Goal: Information Seeking & Learning: Learn about a topic

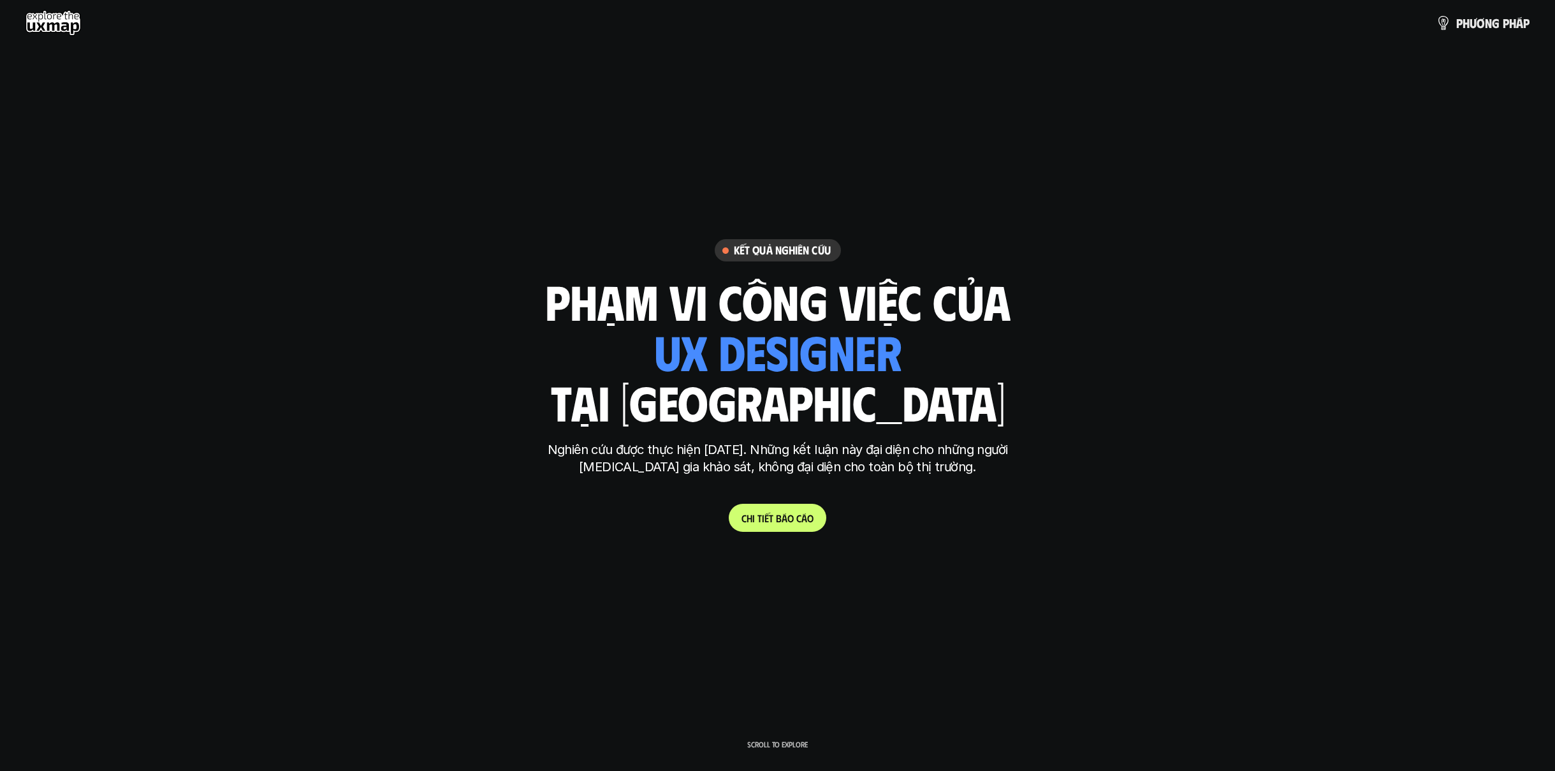
scroll to position [1246, 0]
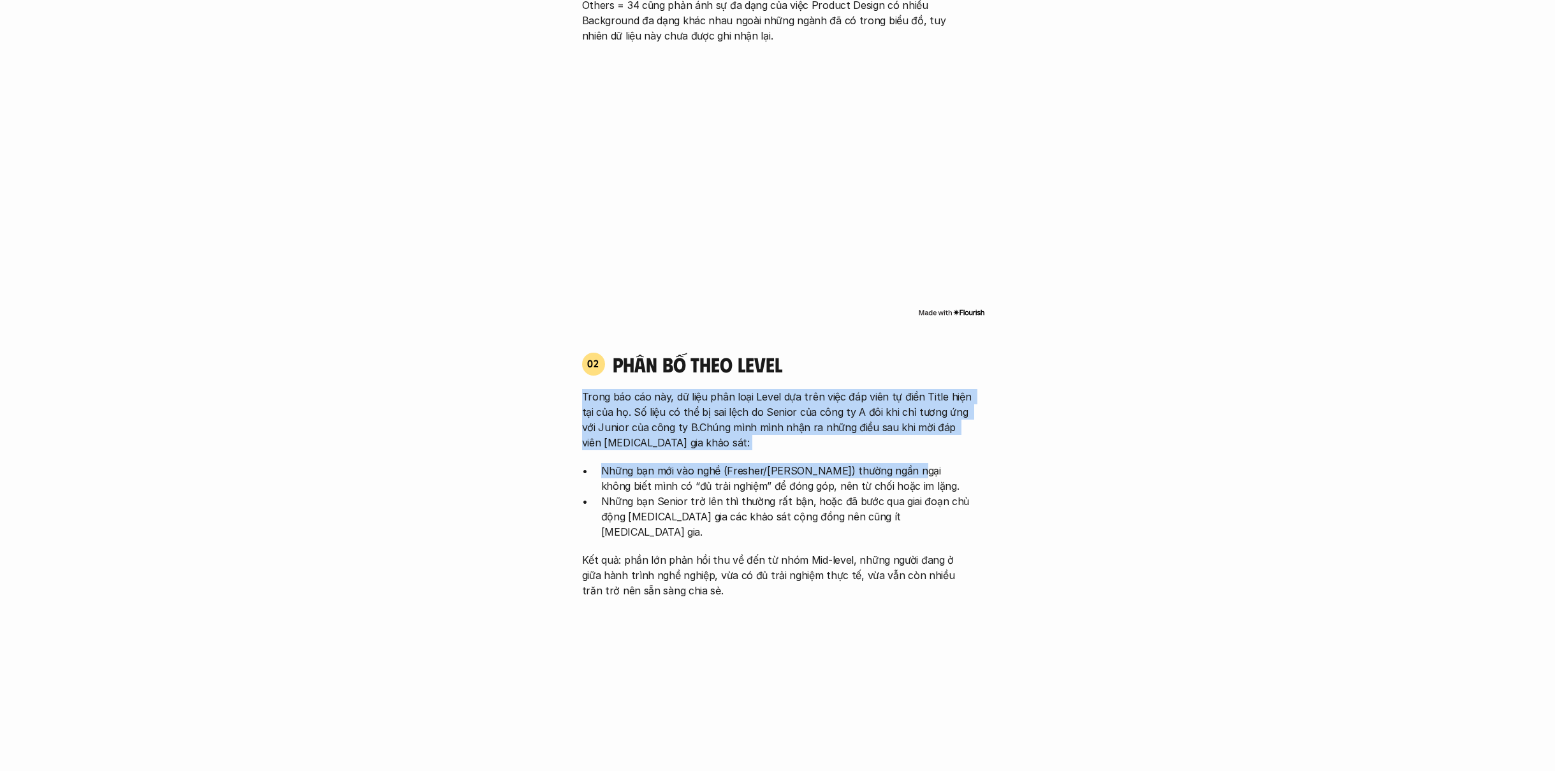
click at [751, 412] on p "Trong báo cáo này, dữ liệu phân loại Level dựa trên việc đáp viên tự điền Title…" at bounding box center [777, 419] width 391 height 61
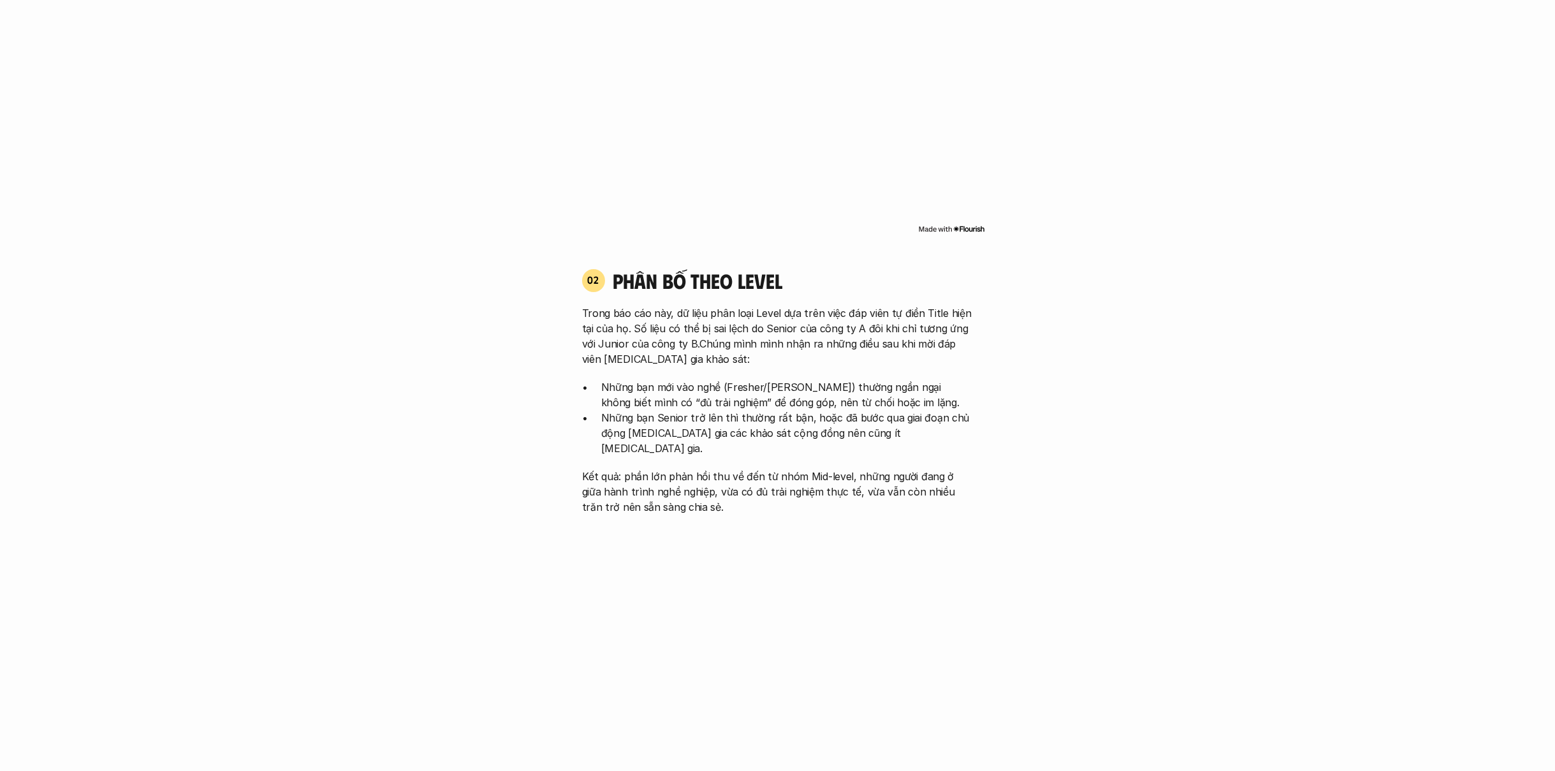
scroll to position [1342, 0]
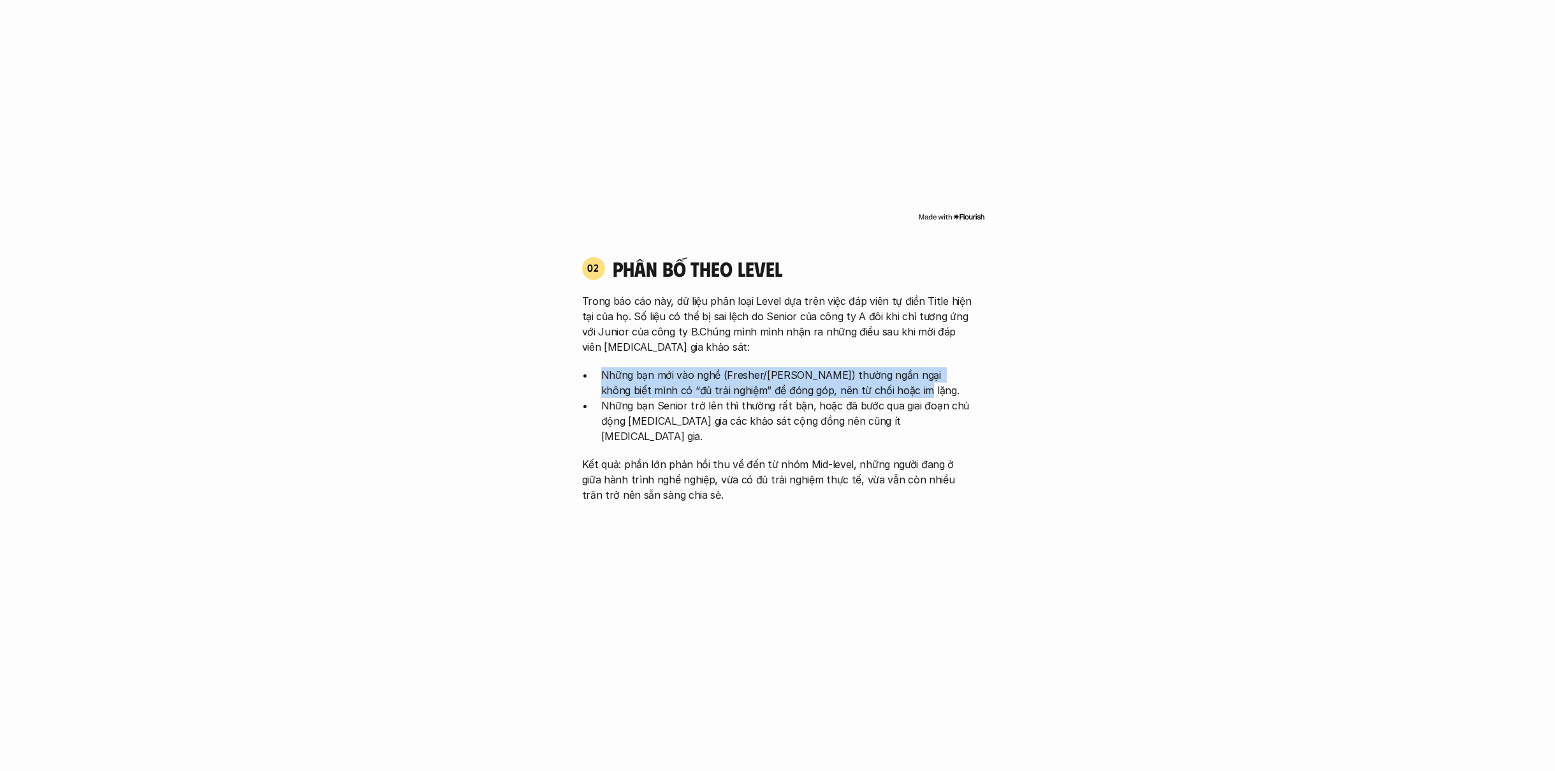
drag, startPoint x: 602, startPoint y: 367, endPoint x: 869, endPoint y: 391, distance: 267.6
click at [869, 391] on p "Những bạn mới vào nghề (Fresher/[PERSON_NAME]) thường ngần ngại không biết mình…" at bounding box center [787, 382] width 372 height 31
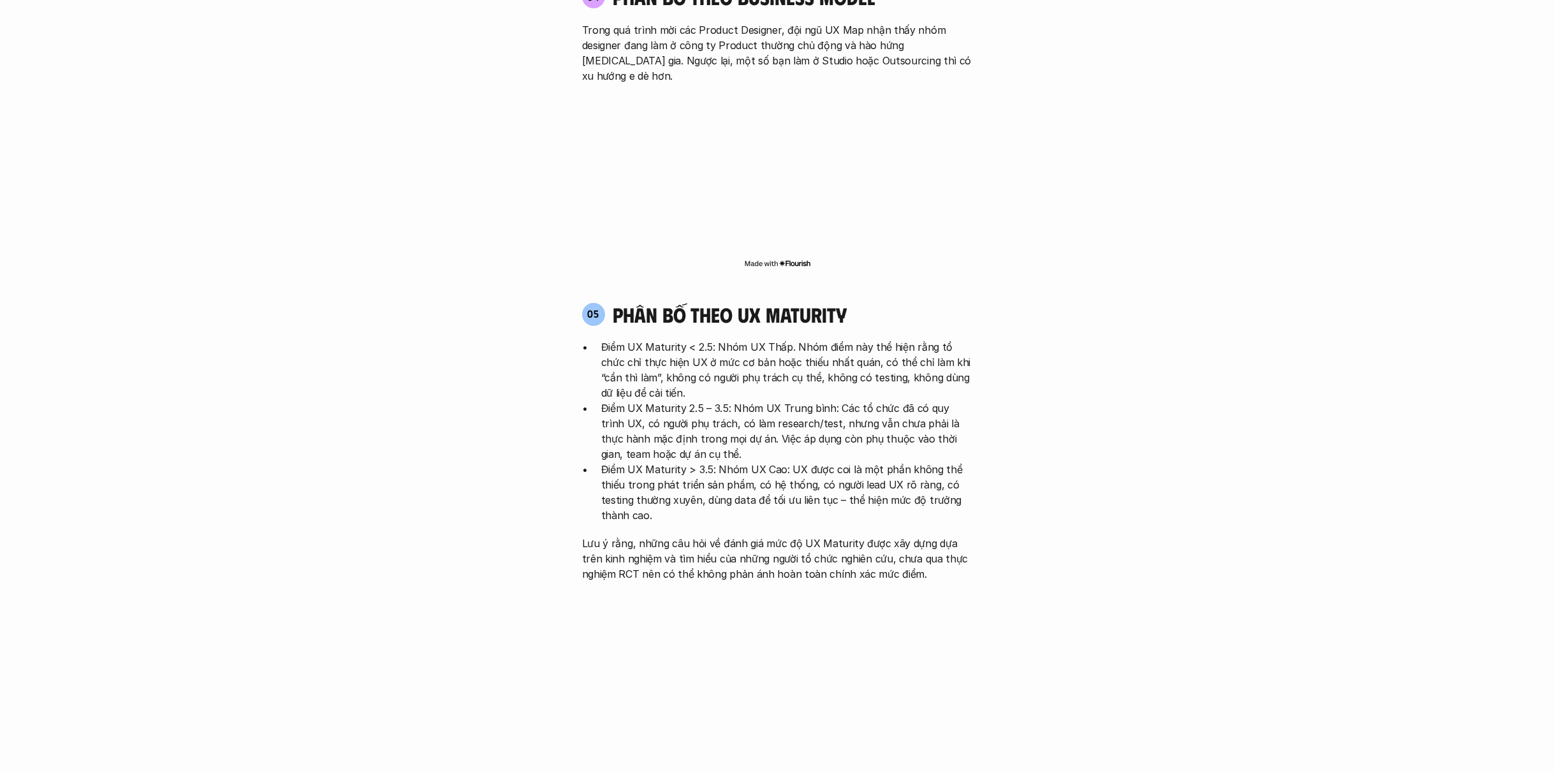
scroll to position [2602, 0]
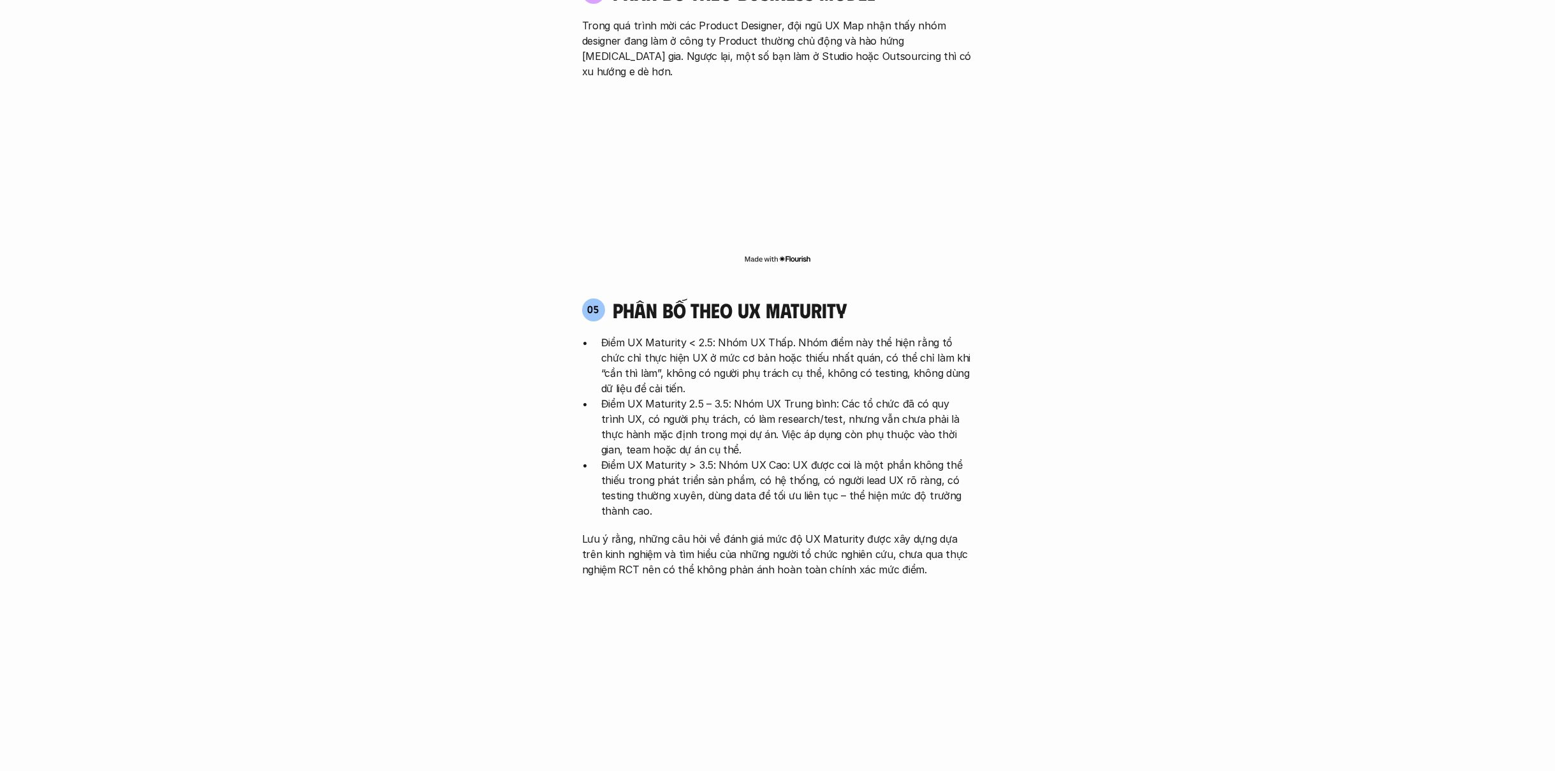
click at [810, 298] on h4 "phân bố theo ux maturity" at bounding box center [730, 310] width 234 height 24
click at [894, 298] on div "05 phân bố theo ux maturity" at bounding box center [777, 310] width 391 height 24
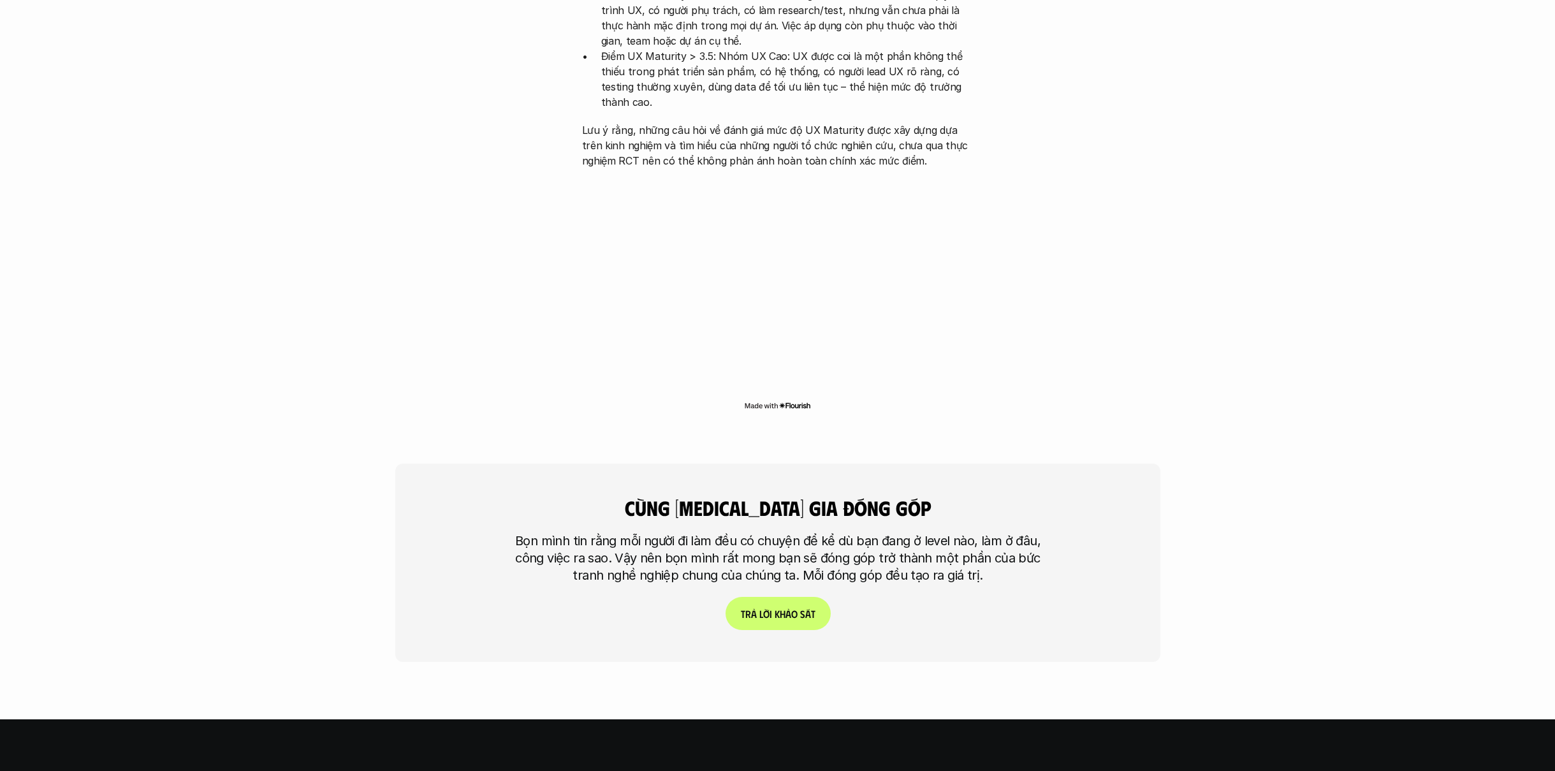
scroll to position [3027, 0]
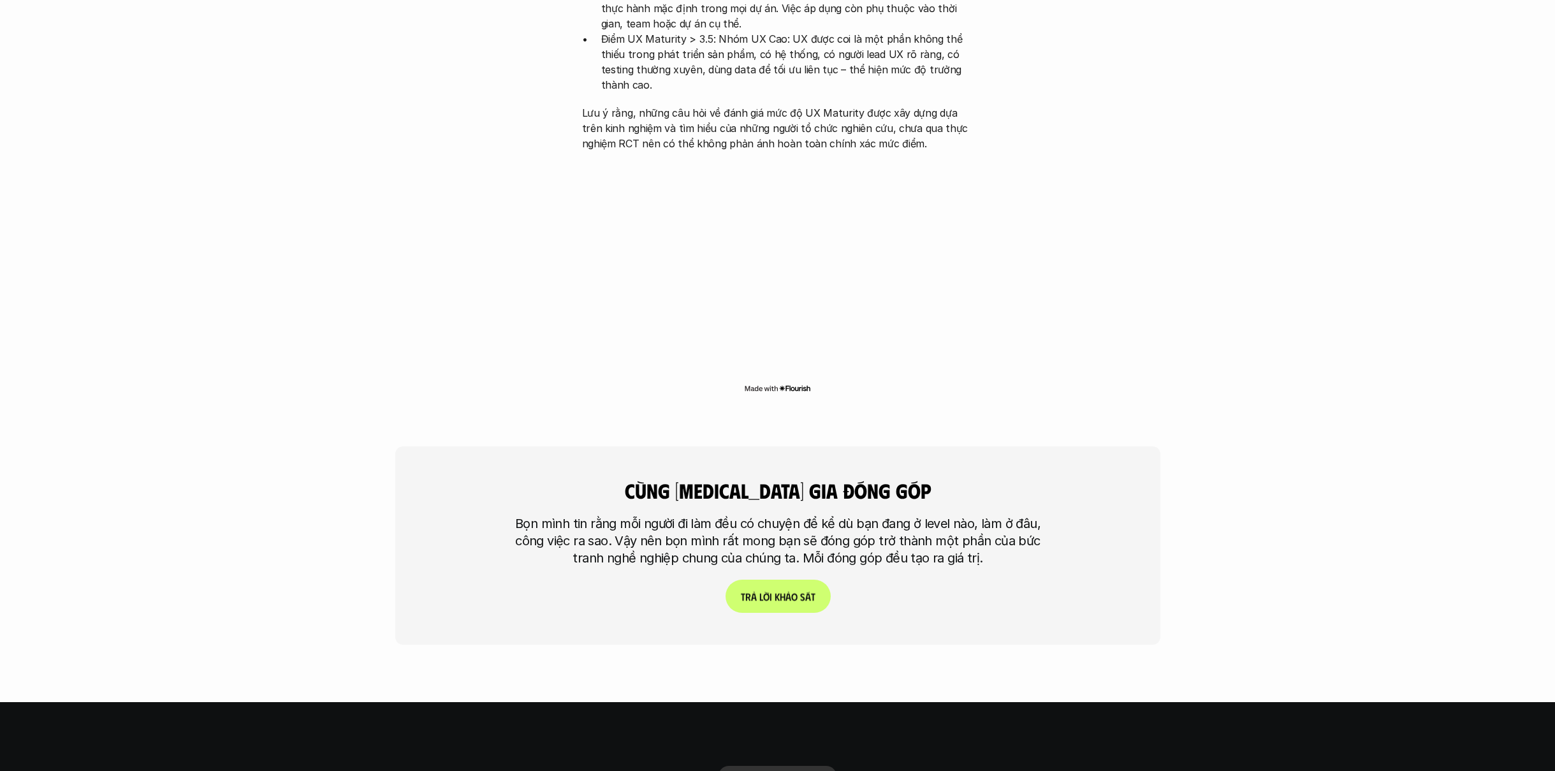
click at [790, 590] on p "T r ả l ờ i k h ả o s á t" at bounding box center [777, 596] width 75 height 12
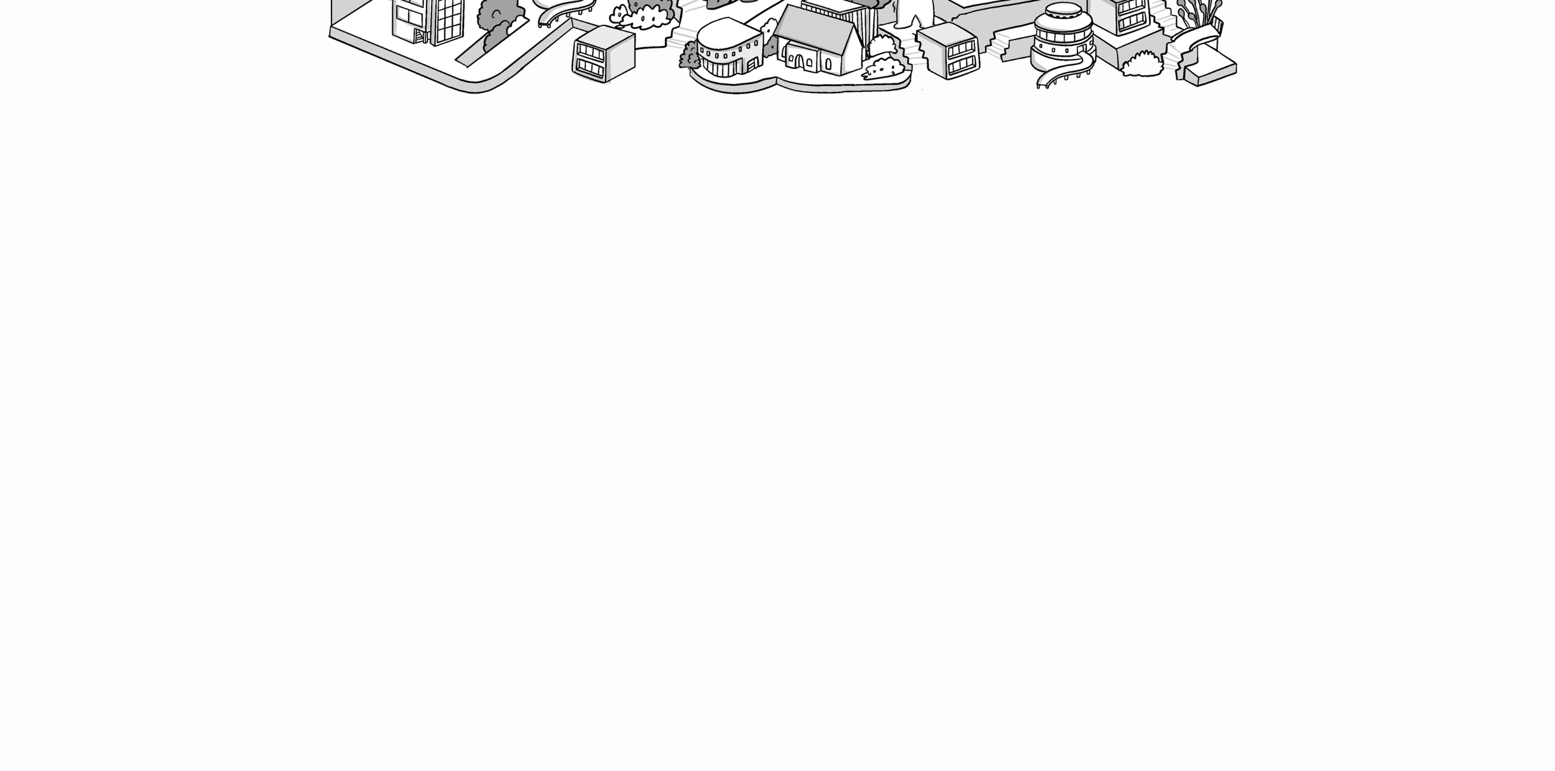
scroll to position [712, 0]
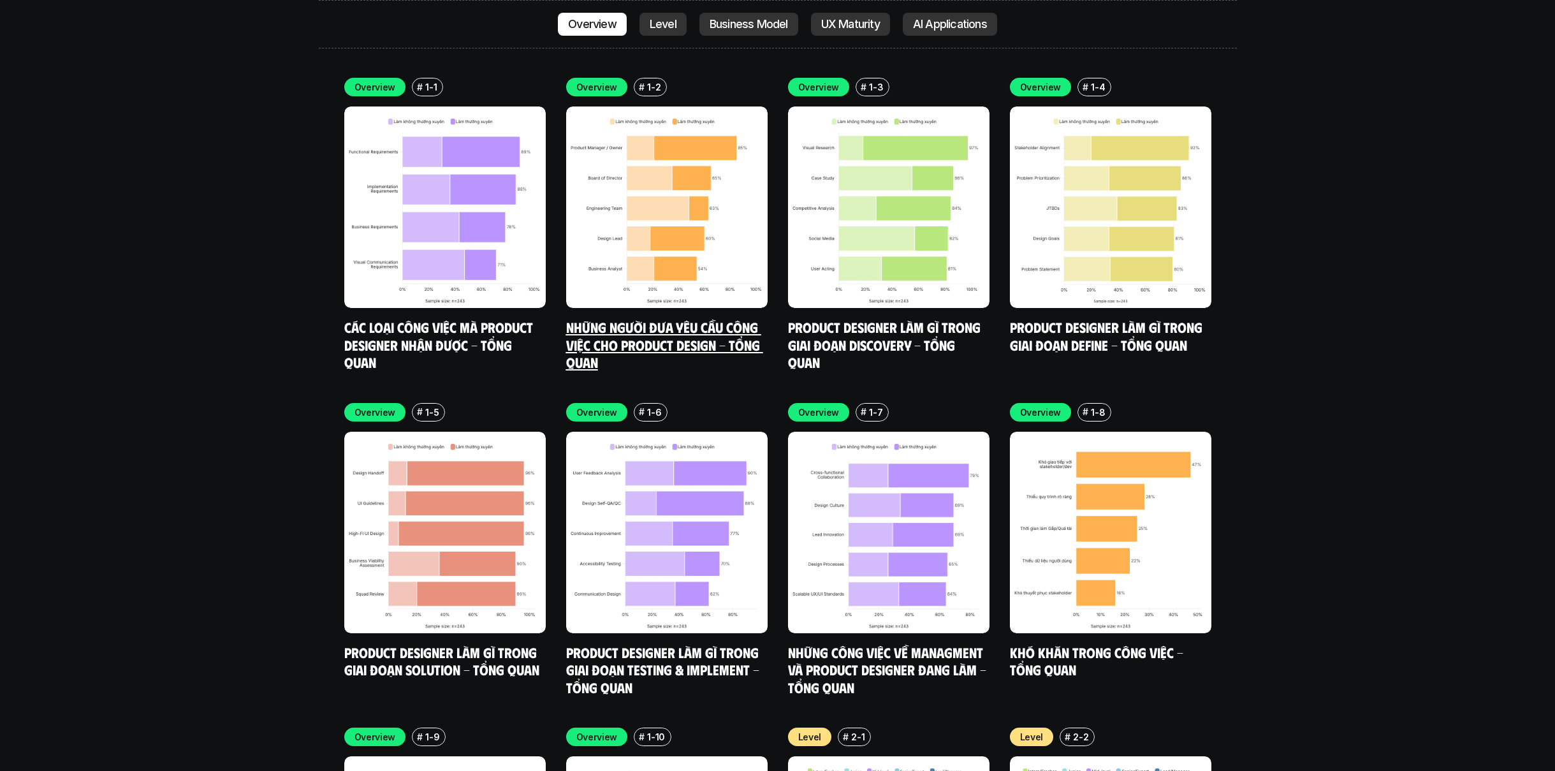
scroll to position [3979, 0]
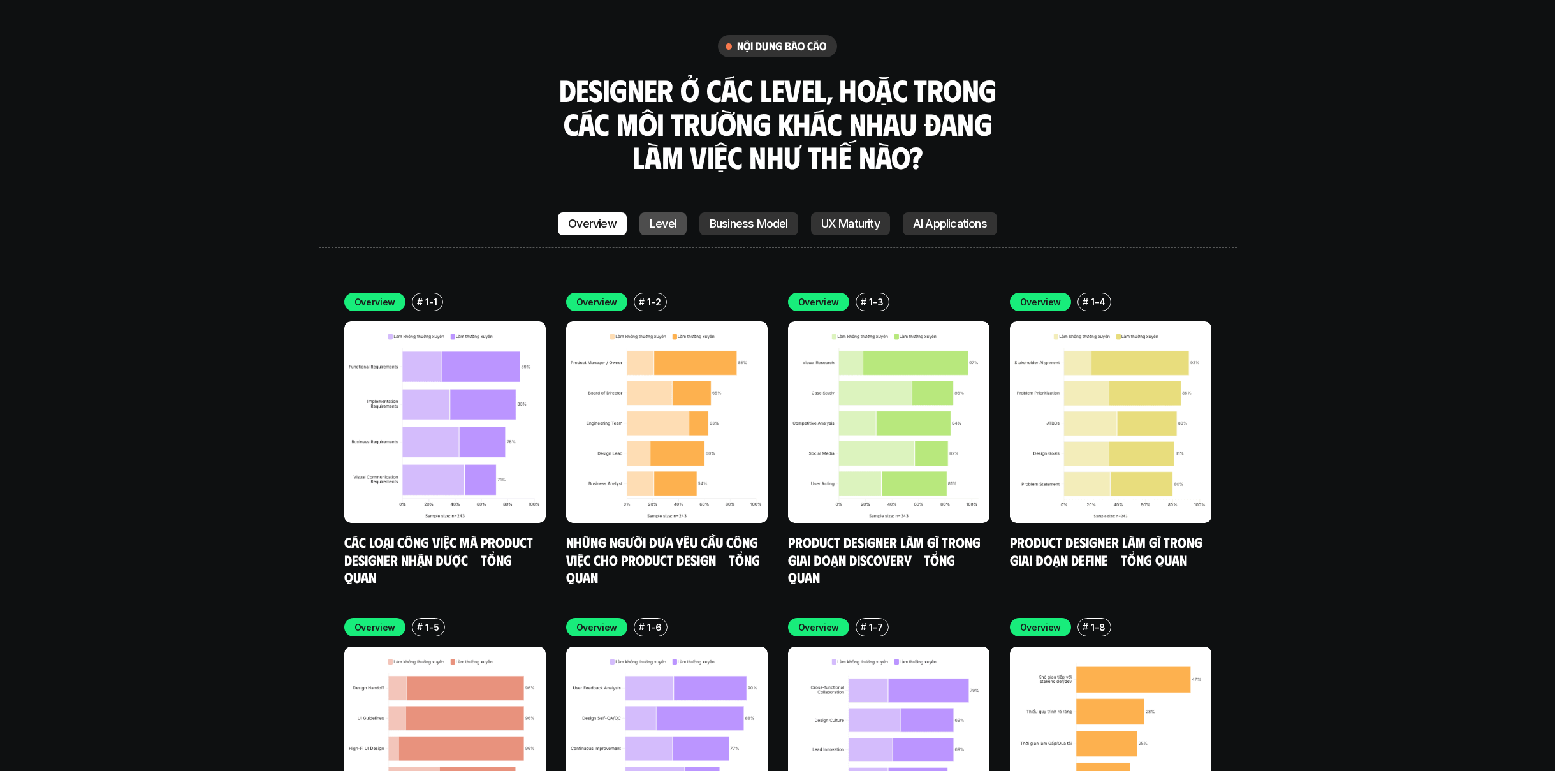
click at [653, 212] on link "Level" at bounding box center [662, 223] width 47 height 23
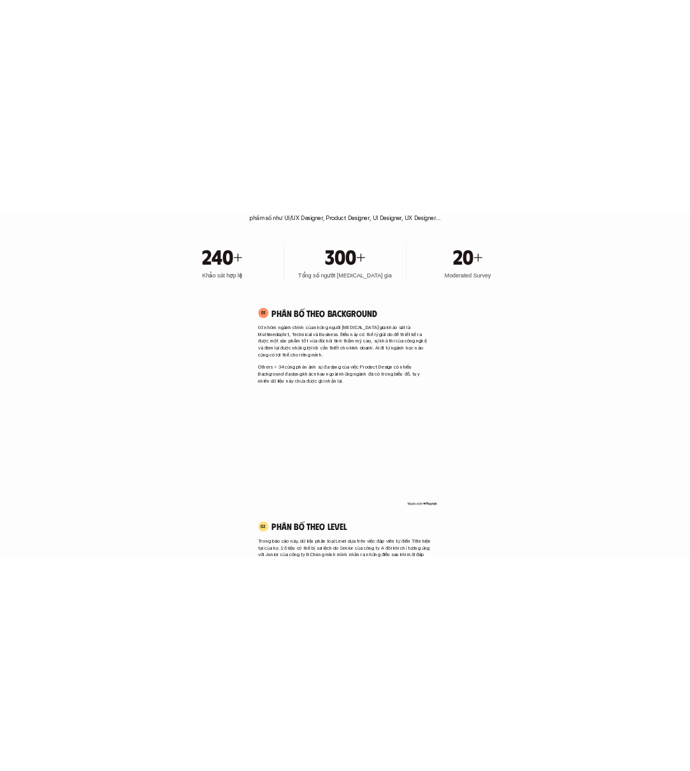
scroll to position [895, 0]
